Goal: Communication & Community: Connect with others

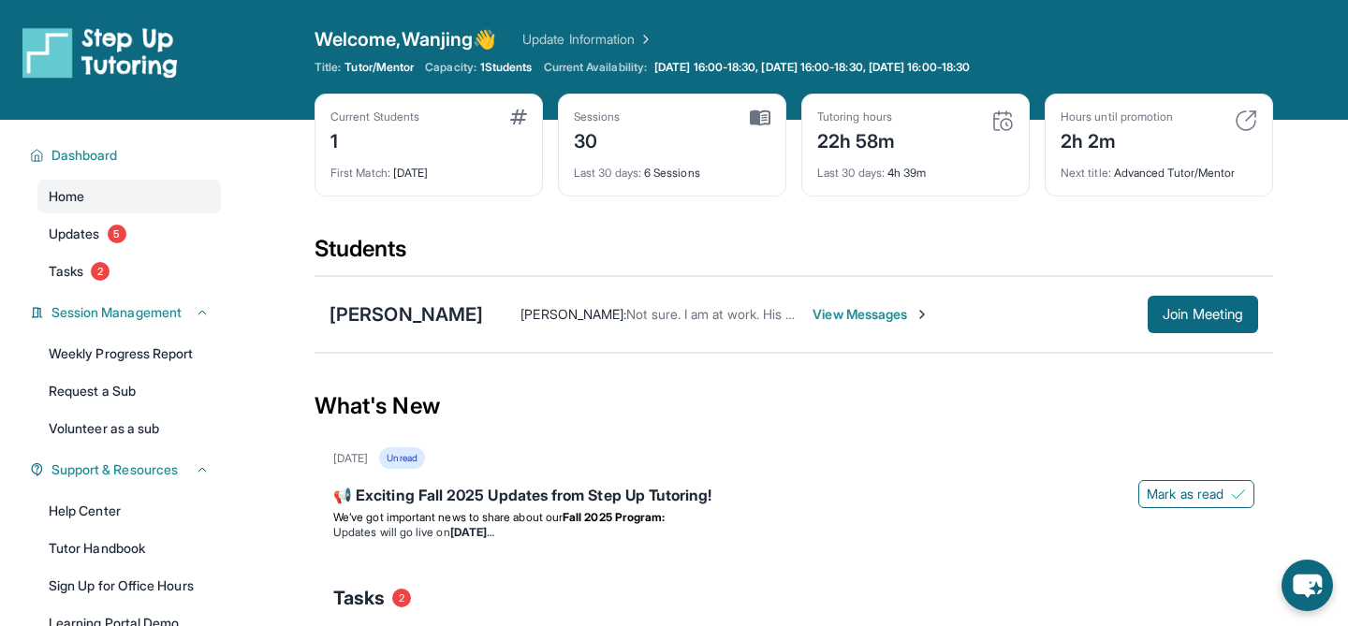
scroll to position [49, 0]
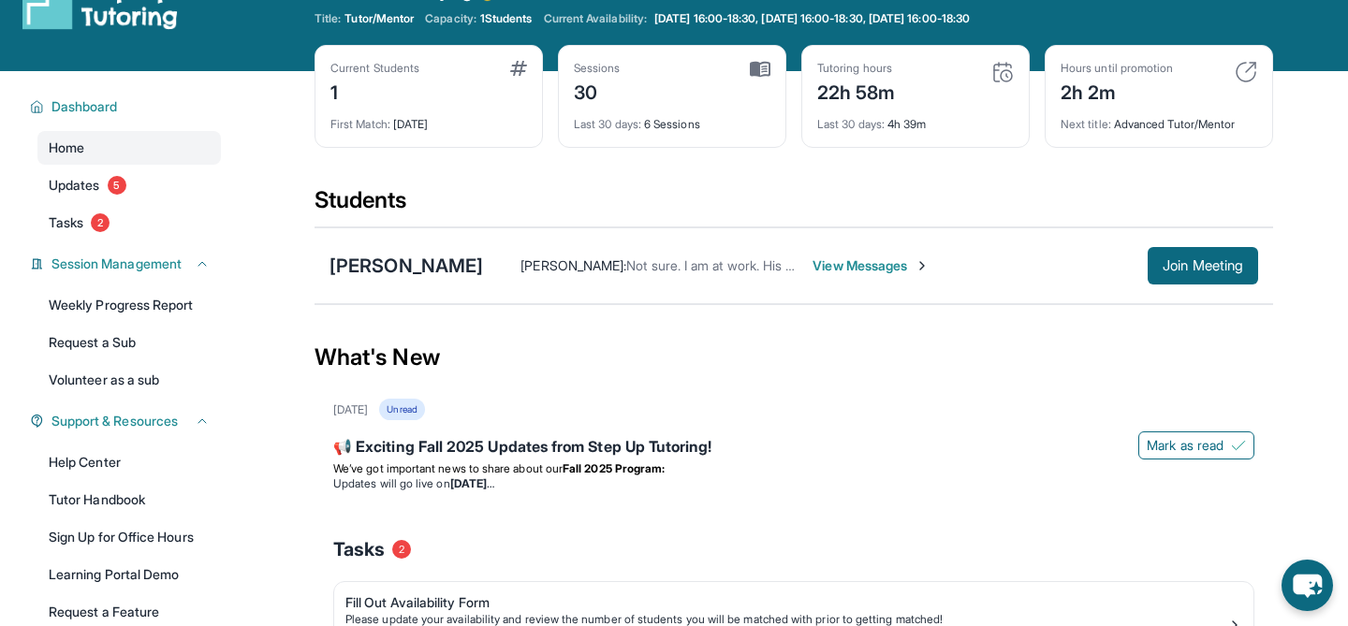
click at [887, 267] on span "View Messages" at bounding box center [871, 266] width 117 height 19
click at [927, 264] on span "View Messages" at bounding box center [871, 266] width 117 height 19
click at [929, 267] on img at bounding box center [922, 265] width 15 height 15
click at [930, 267] on img at bounding box center [922, 265] width 15 height 15
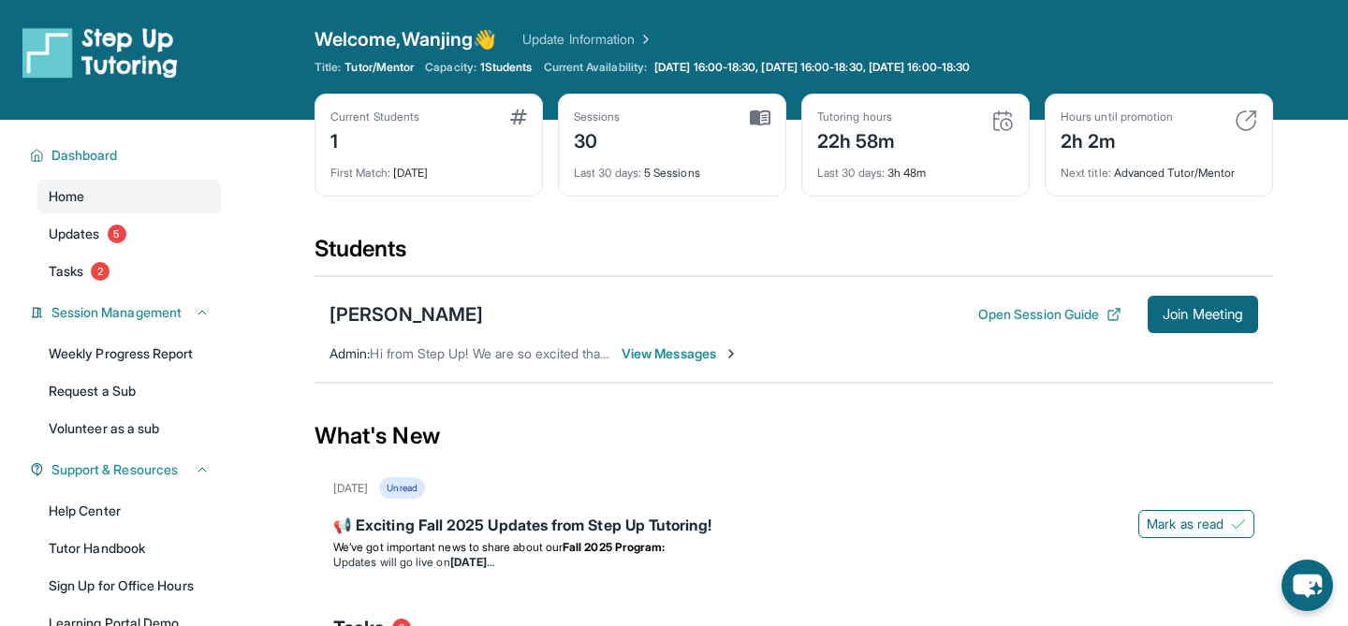
click at [696, 356] on span "View Messages" at bounding box center [680, 354] width 117 height 19
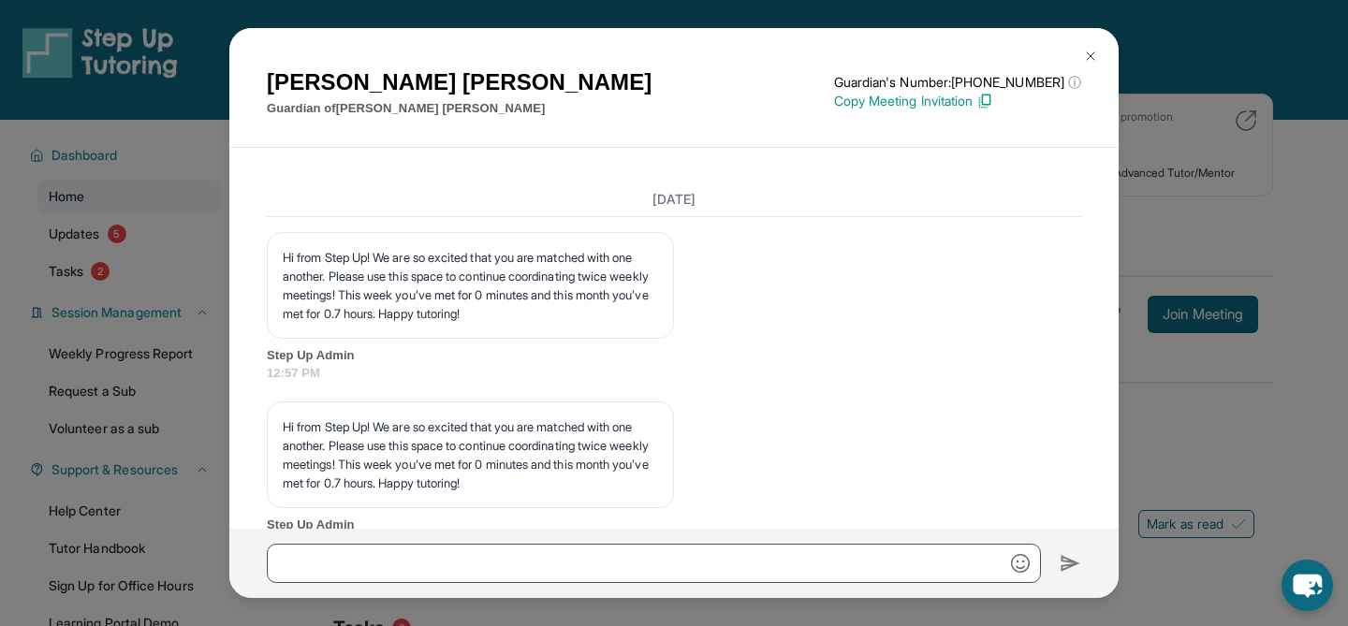
scroll to position [9020, 0]
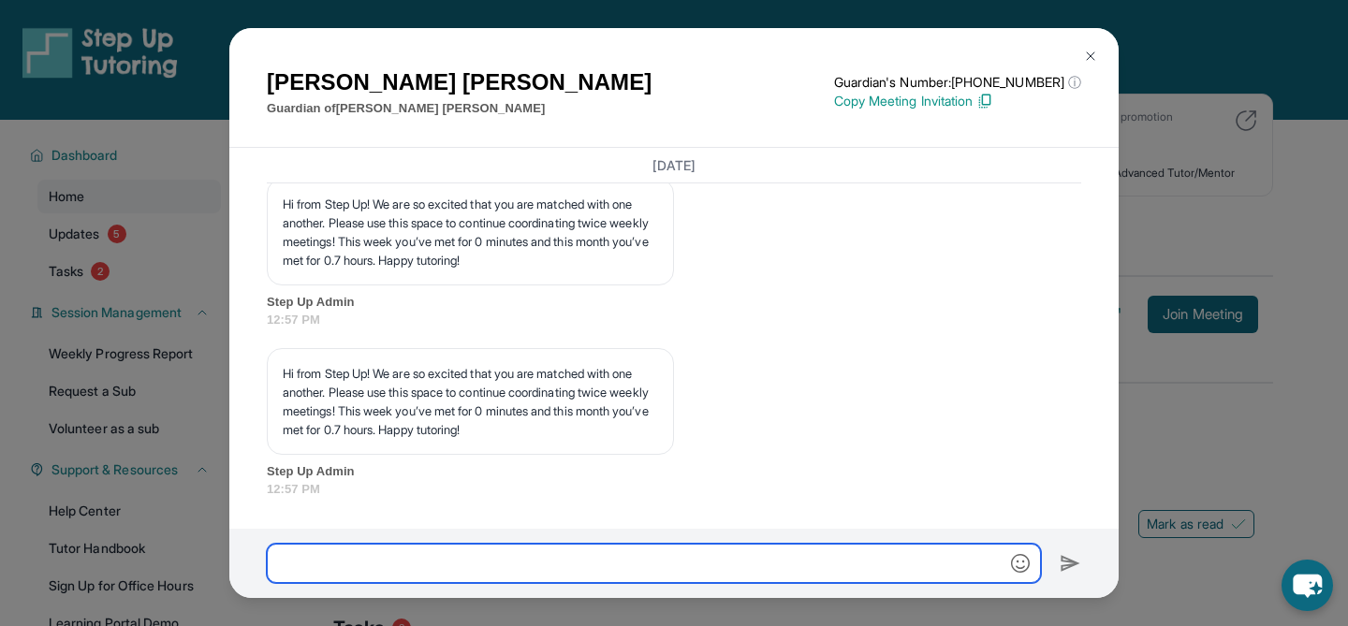
click at [636, 561] on input "text" at bounding box center [654, 563] width 774 height 39
type input "*"
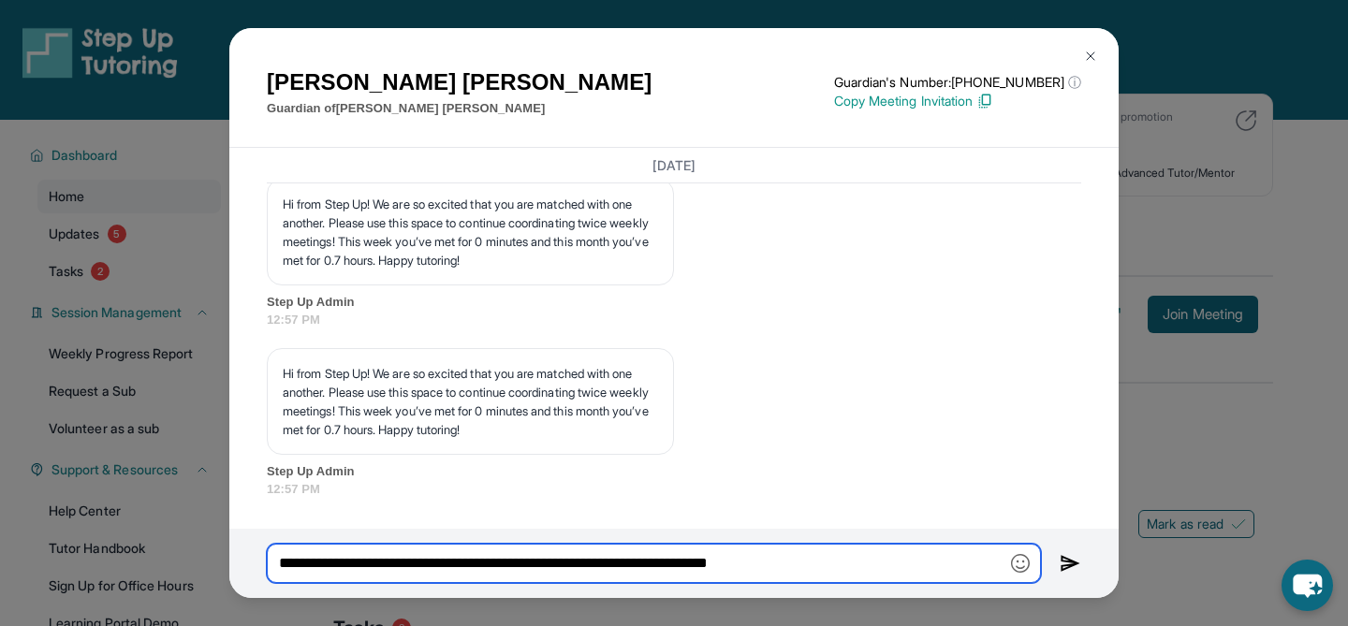
type input "**********"
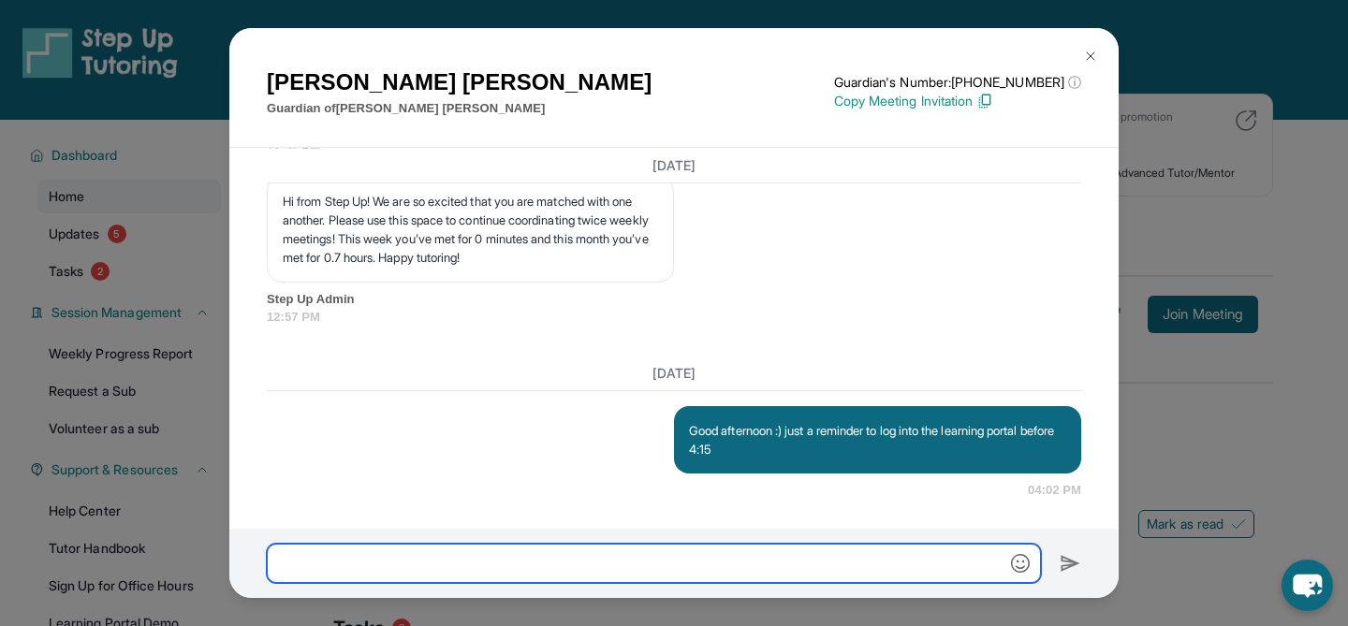
scroll to position [9192, 0]
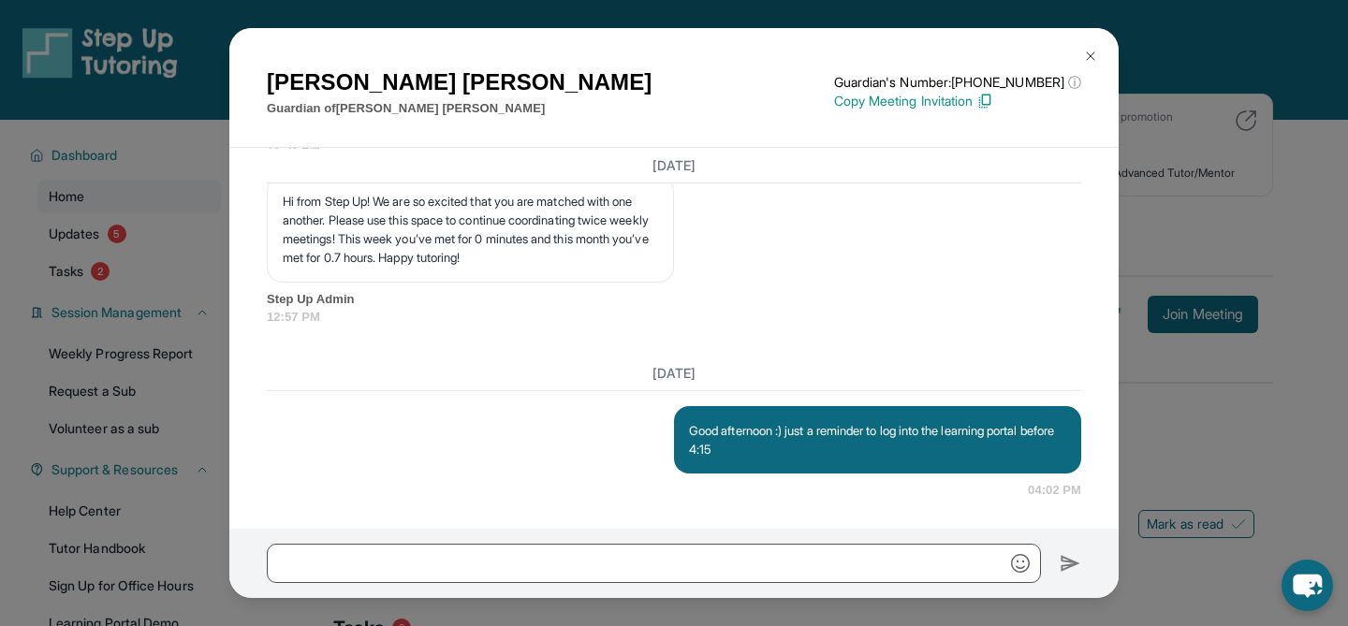
click at [1083, 55] on img at bounding box center [1090, 56] width 15 height 15
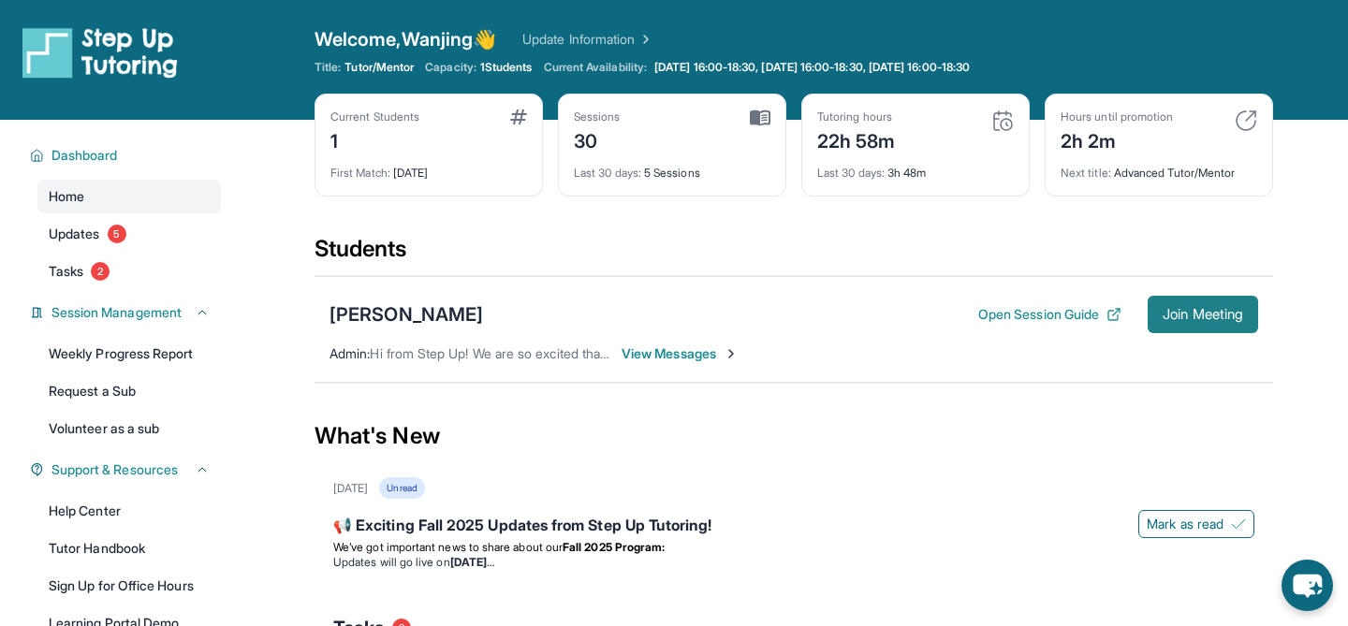
click at [1163, 316] on span "Join Meeting" at bounding box center [1203, 314] width 81 height 11
